Goal: Navigation & Orientation: Find specific page/section

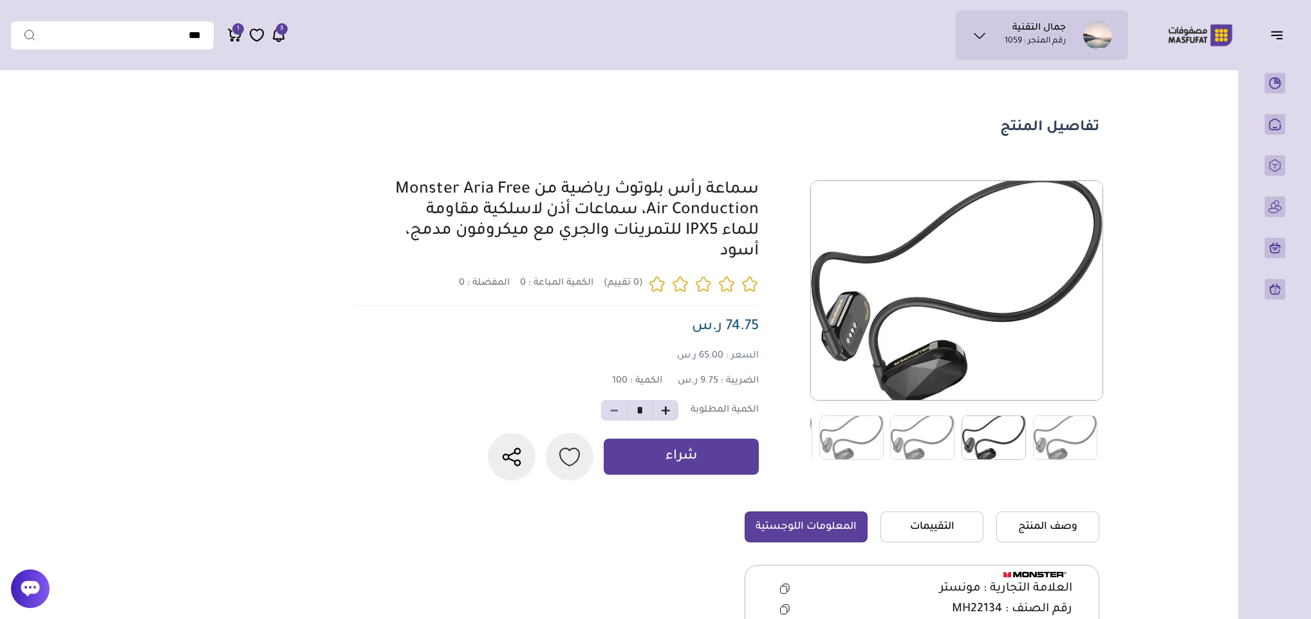
click at [1000, 429] on img at bounding box center [994, 437] width 64 height 44
click at [939, 438] on img at bounding box center [922, 437] width 64 height 44
click at [840, 439] on img at bounding box center [851, 437] width 64 height 44
click at [1089, 433] on img at bounding box center [1065, 437] width 64 height 44
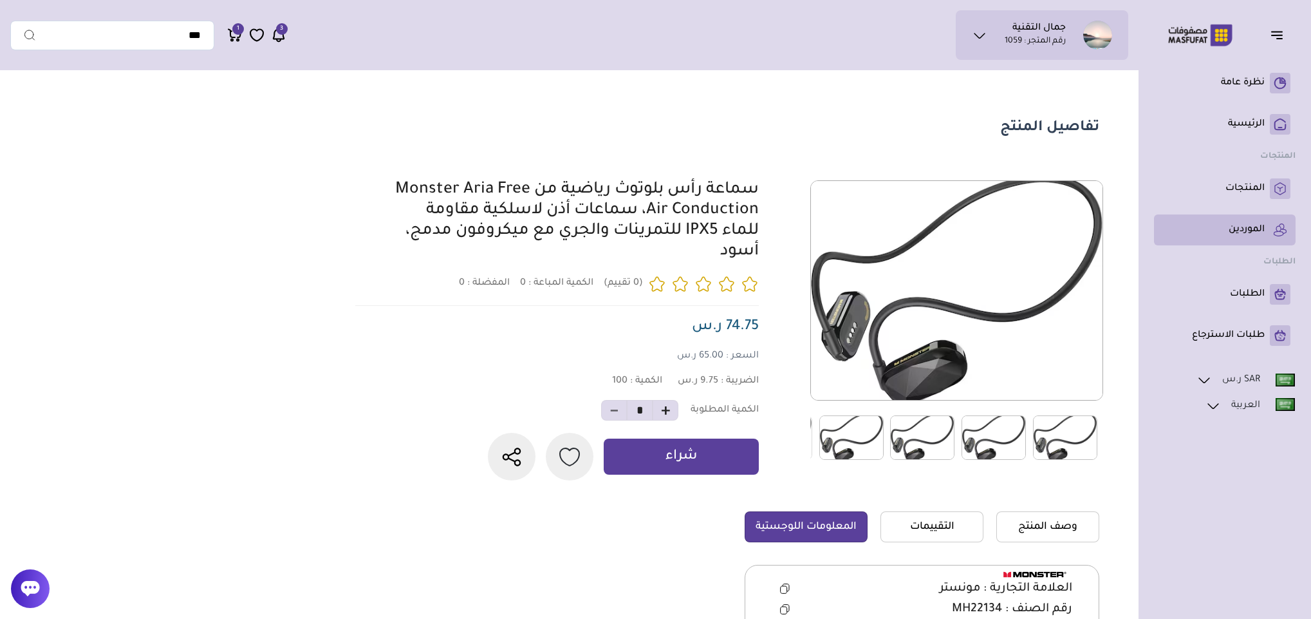
click at [1250, 229] on p "الموردين" at bounding box center [1247, 229] width 36 height 13
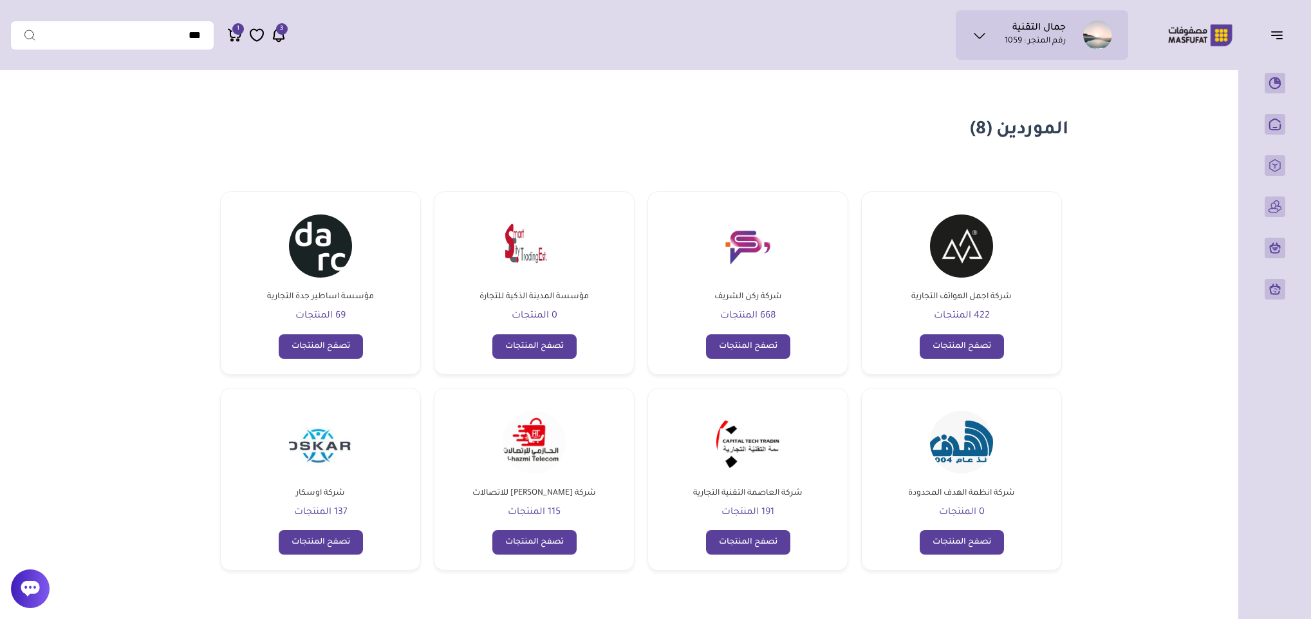
click at [962, 255] on img at bounding box center [961, 245] width 63 height 63
